Goal: Information Seeking & Learning: Learn about a topic

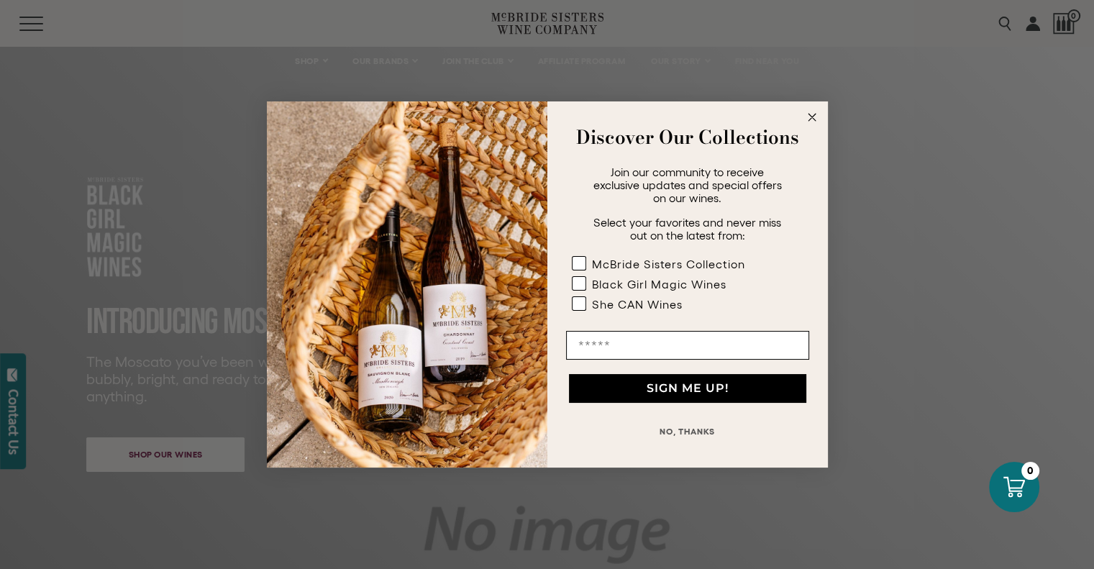
click at [813, 117] on circle "Close dialog" at bounding box center [811, 117] width 17 height 17
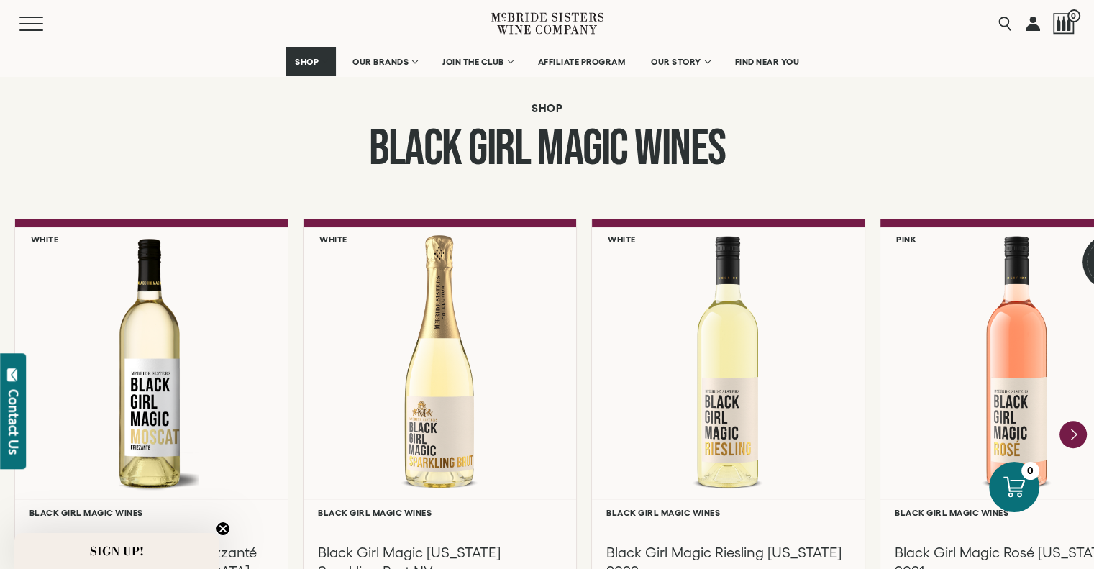
scroll to position [1223, 0]
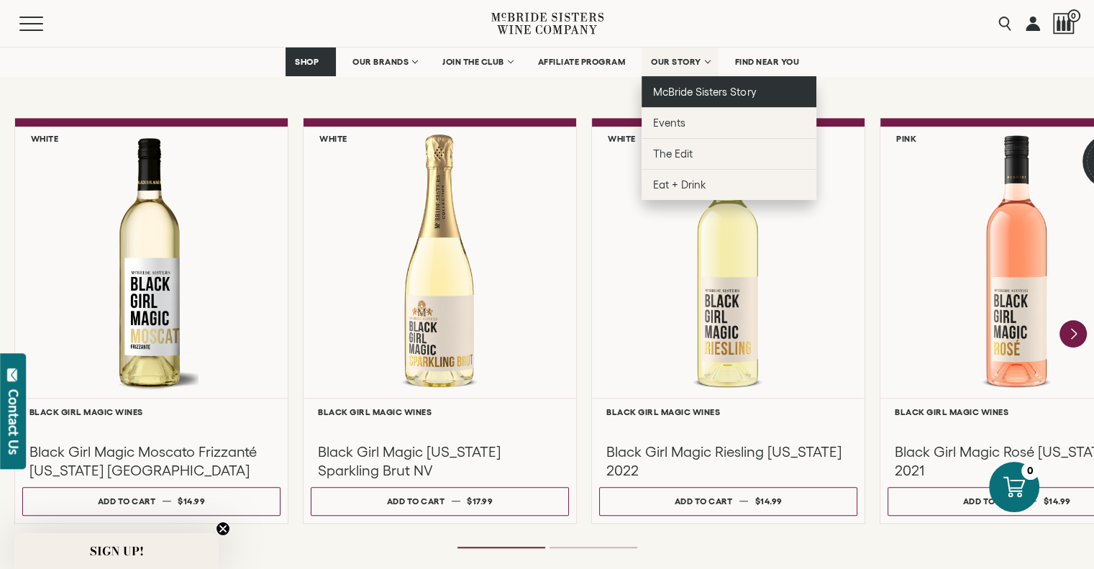
click at [686, 89] on span "McBride Sisters Story" at bounding box center [704, 92] width 103 height 12
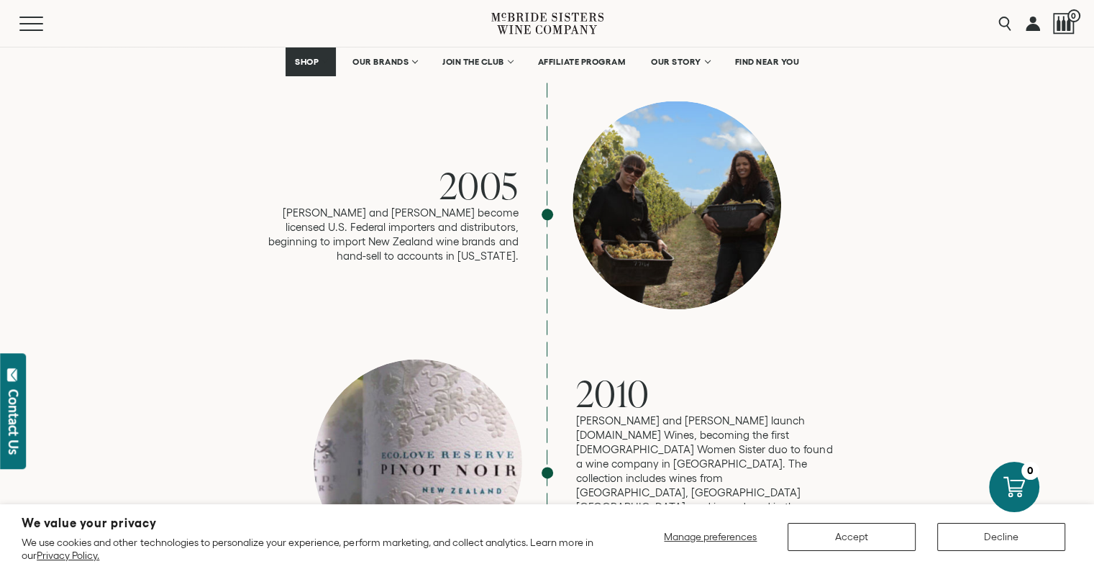
scroll to position [1439, 0]
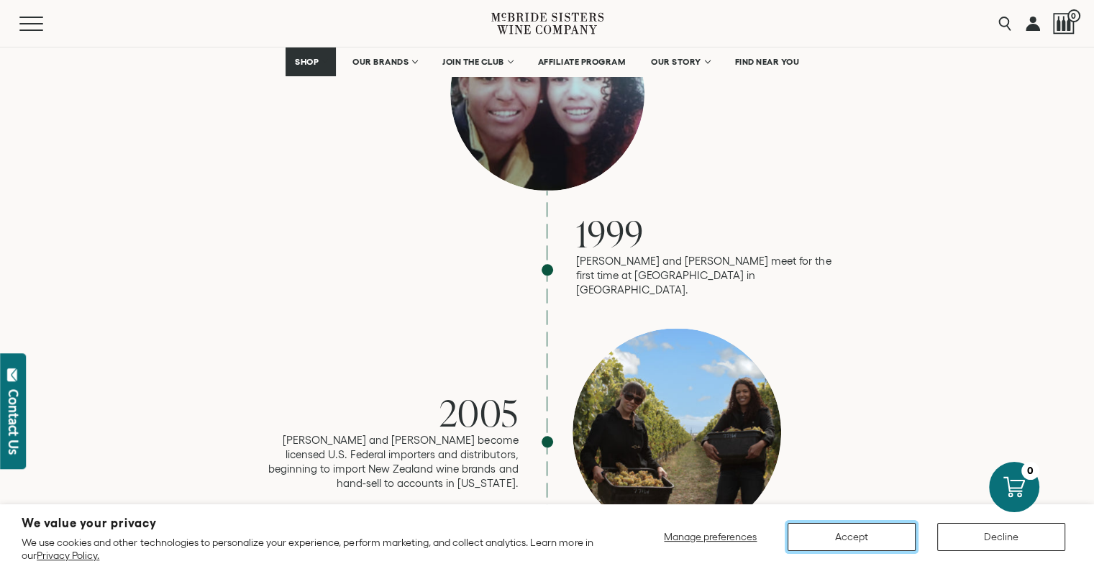
click at [814, 540] on button "Accept" at bounding box center [852, 537] width 128 height 28
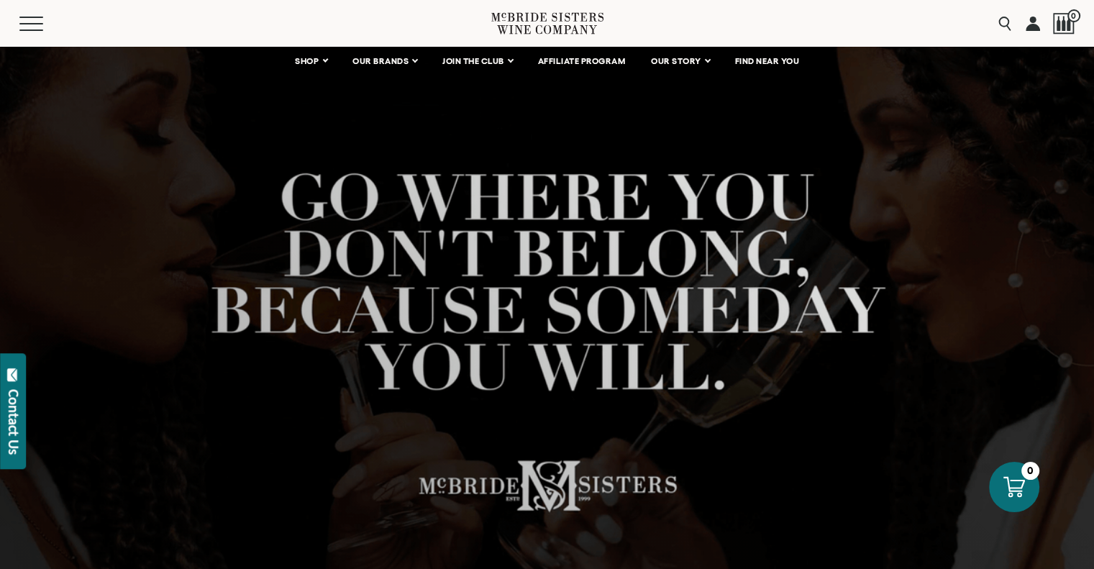
scroll to position [144, 0]
